Goal: Information Seeking & Learning: Check status

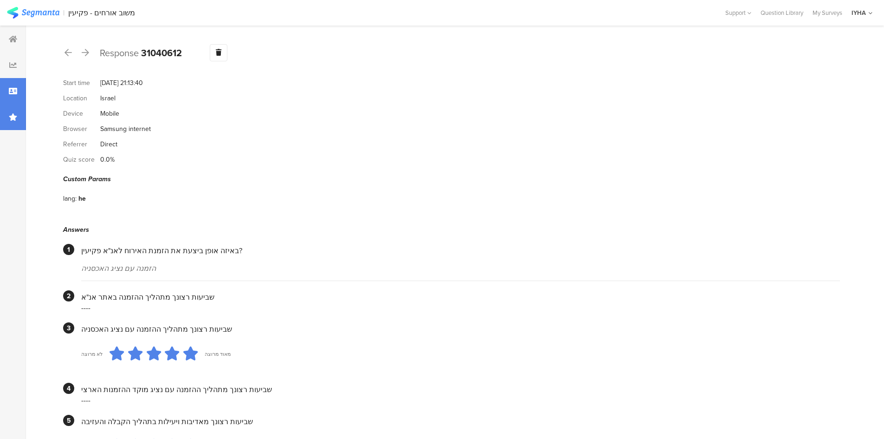
click at [13, 115] on icon at bounding box center [13, 116] width 8 height 7
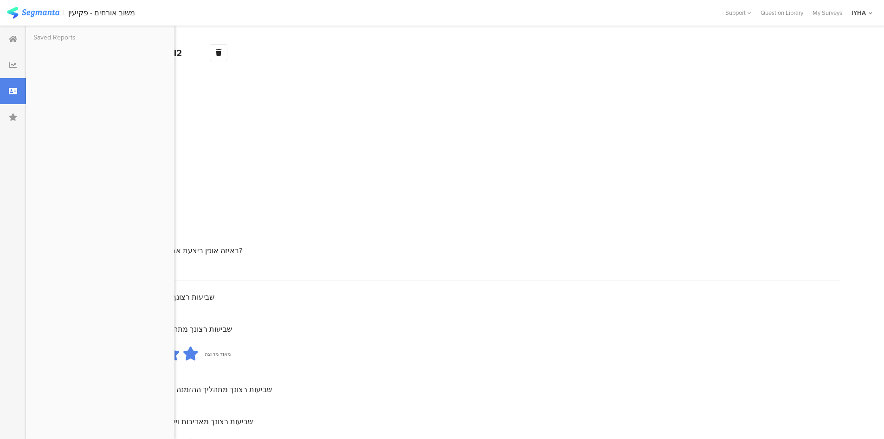
click at [254, 115] on div "Device Mobile" at bounding box center [451, 113] width 777 height 15
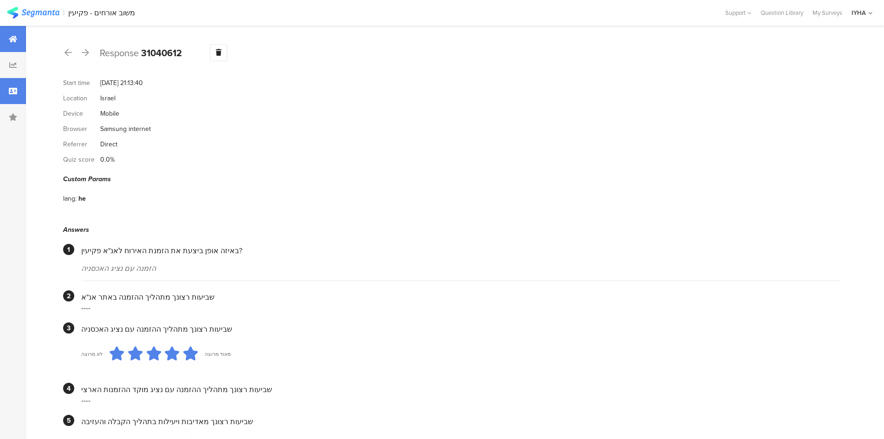
click at [13, 36] on icon at bounding box center [13, 38] width 8 height 7
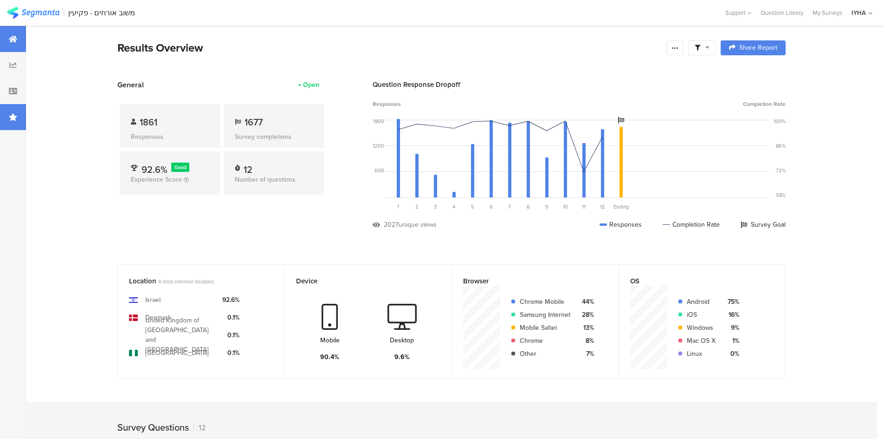
click at [17, 123] on div at bounding box center [13, 117] width 26 height 26
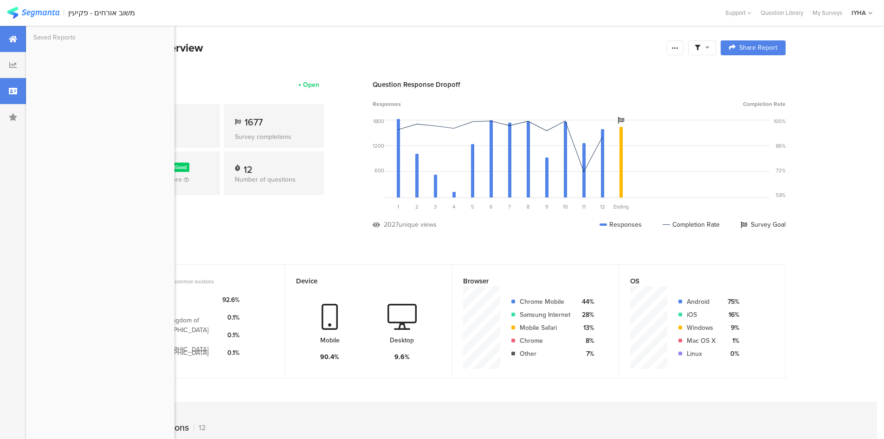
click at [9, 95] on div at bounding box center [13, 91] width 26 height 26
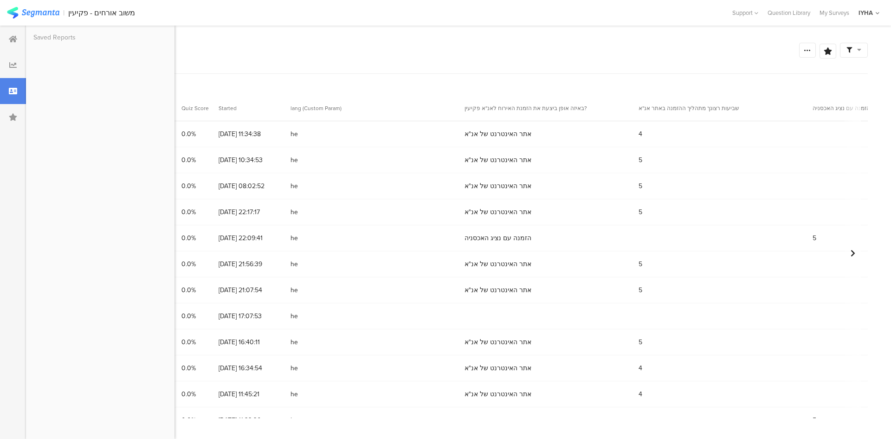
click at [242, 52] on div "Survey Respondents" at bounding box center [420, 50] width 757 height 17
click at [71, 134] on section "31074244" at bounding box center [61, 134] width 28 height 10
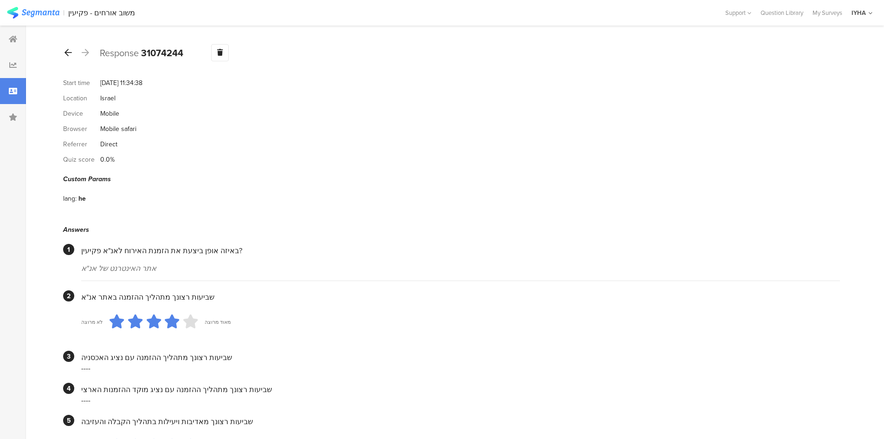
click at [68, 48] on icon at bounding box center [68, 52] width 7 height 8
click at [69, 51] on icon at bounding box center [68, 52] width 7 height 8
click at [70, 51] on icon at bounding box center [68, 52] width 7 height 8
click at [66, 54] on icon at bounding box center [68, 52] width 7 height 8
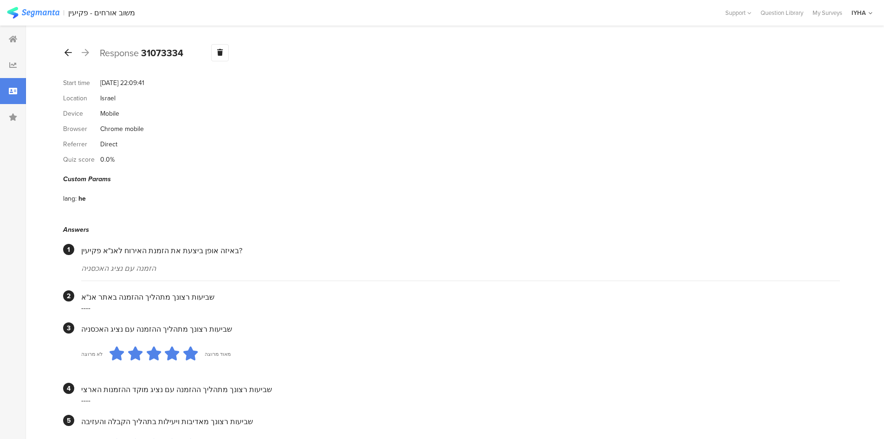
click at [67, 48] on icon at bounding box center [68, 52] width 7 height 8
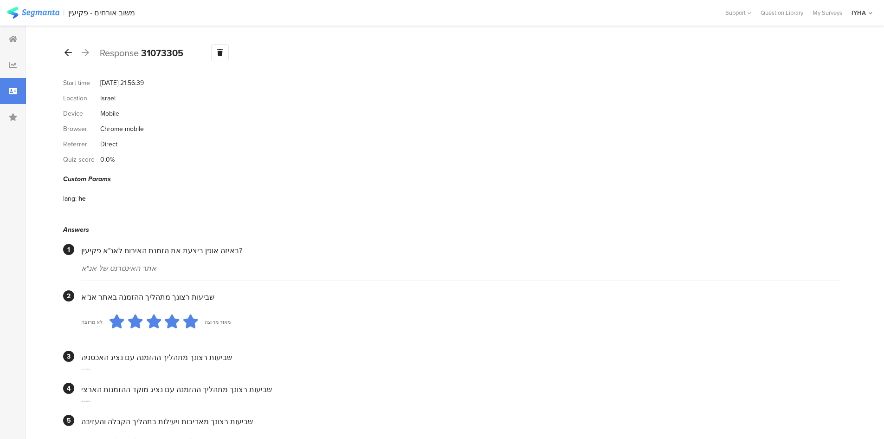
click at [71, 50] on icon at bounding box center [68, 52] width 7 height 8
click at [66, 55] on icon at bounding box center [68, 52] width 7 height 8
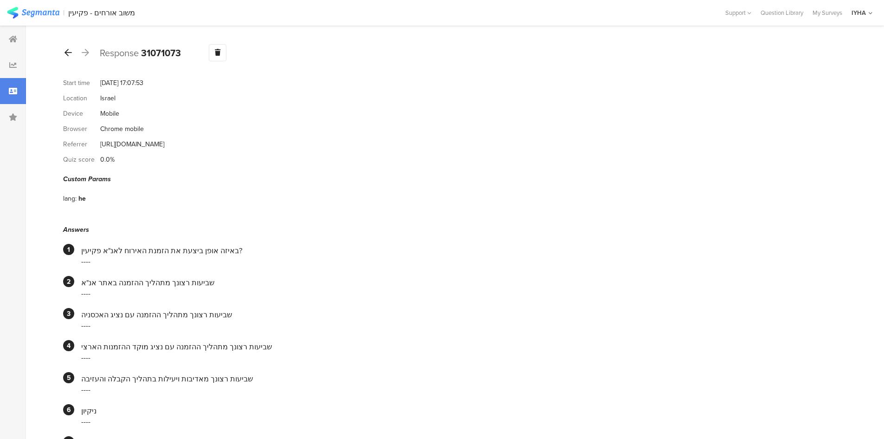
click at [68, 53] on icon at bounding box center [68, 52] width 7 height 8
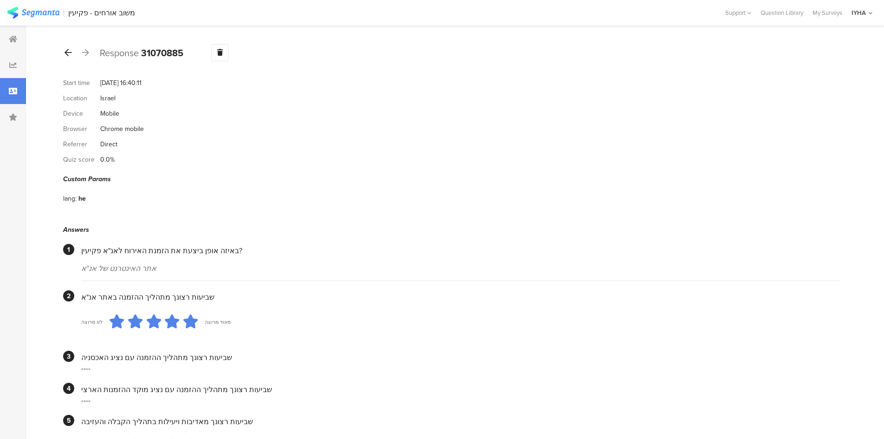
click at [66, 49] on icon at bounding box center [68, 52] width 7 height 8
click at [67, 49] on icon at bounding box center [68, 52] width 7 height 8
click at [65, 52] on icon at bounding box center [68, 52] width 7 height 8
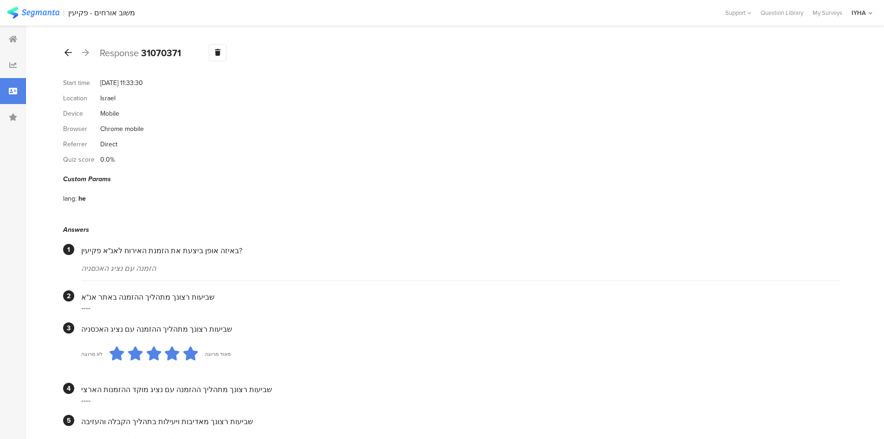
click at [69, 51] on icon at bounding box center [68, 52] width 7 height 8
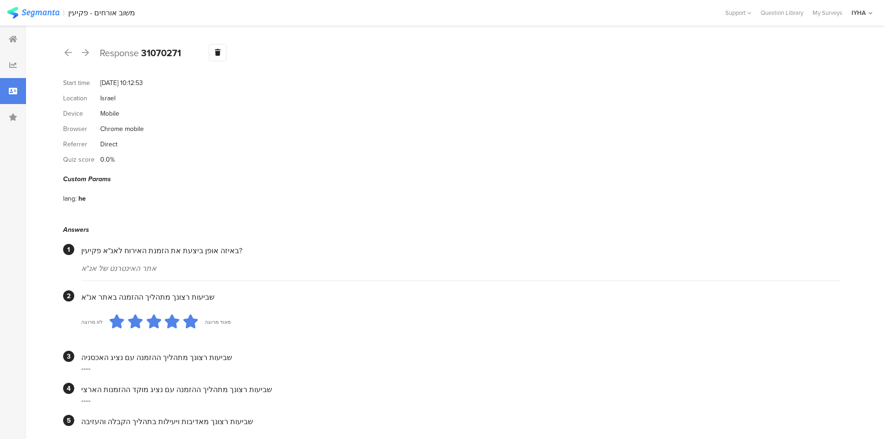
click at [73, 49] on div at bounding box center [68, 52] width 10 height 15
click at [68, 53] on icon at bounding box center [68, 52] width 7 height 8
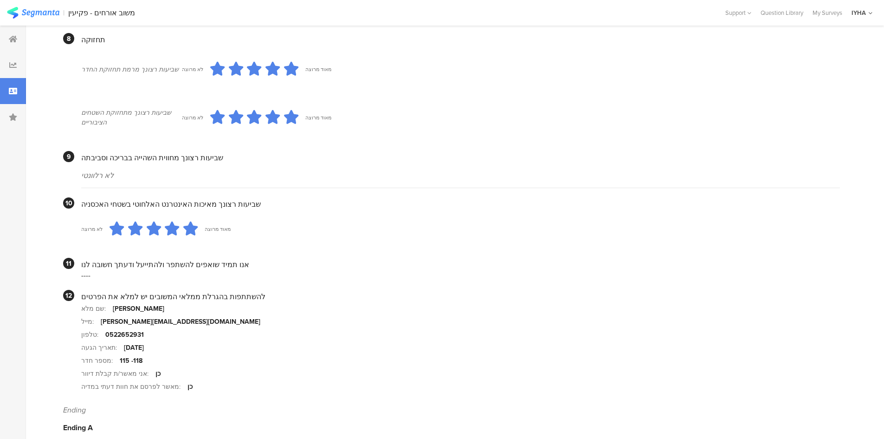
scroll to position [767, 0]
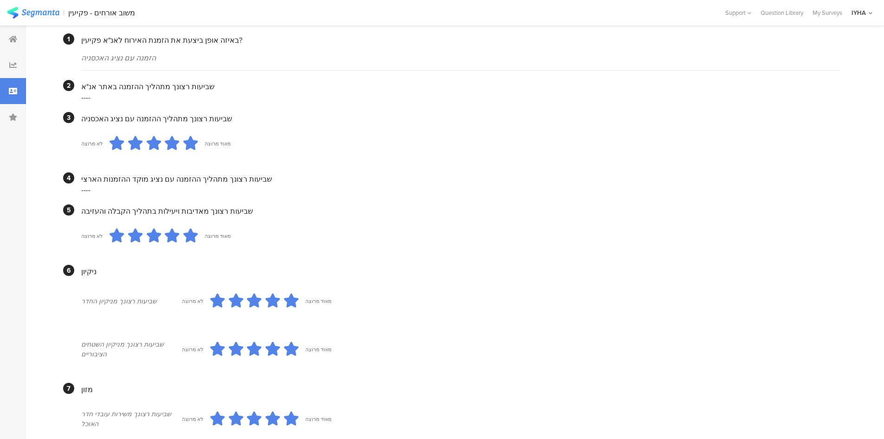
drag, startPoint x: 252, startPoint y: 219, endPoint x: 218, endPoint y: 181, distance: 50.6
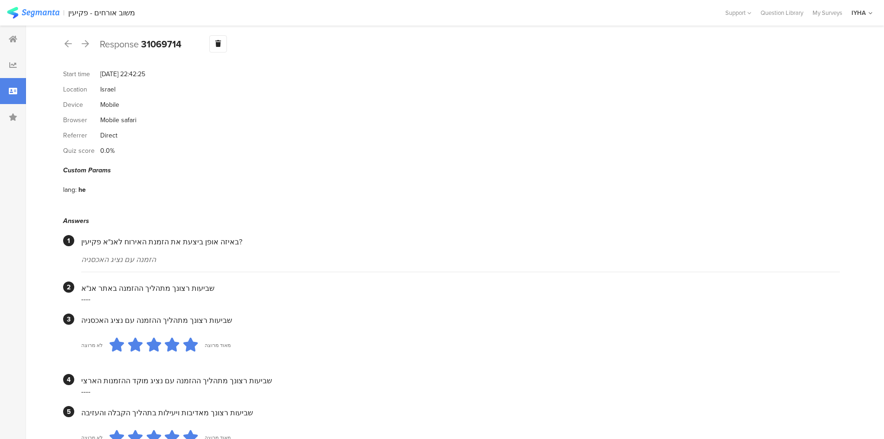
scroll to position [0, 0]
